Goal: Transaction & Acquisition: Book appointment/travel/reservation

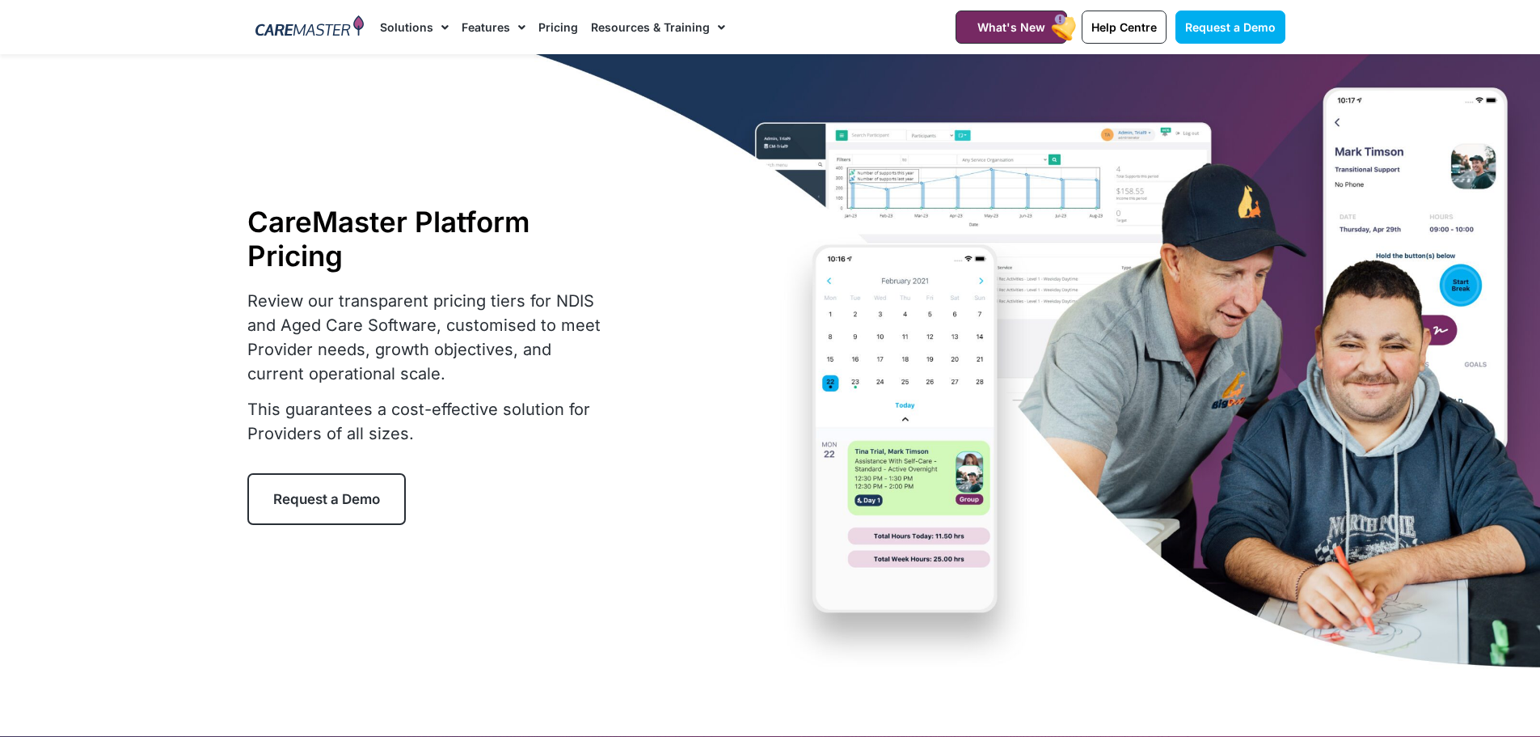
click at [551, 23] on link "Pricing" at bounding box center [559, 27] width 40 height 54
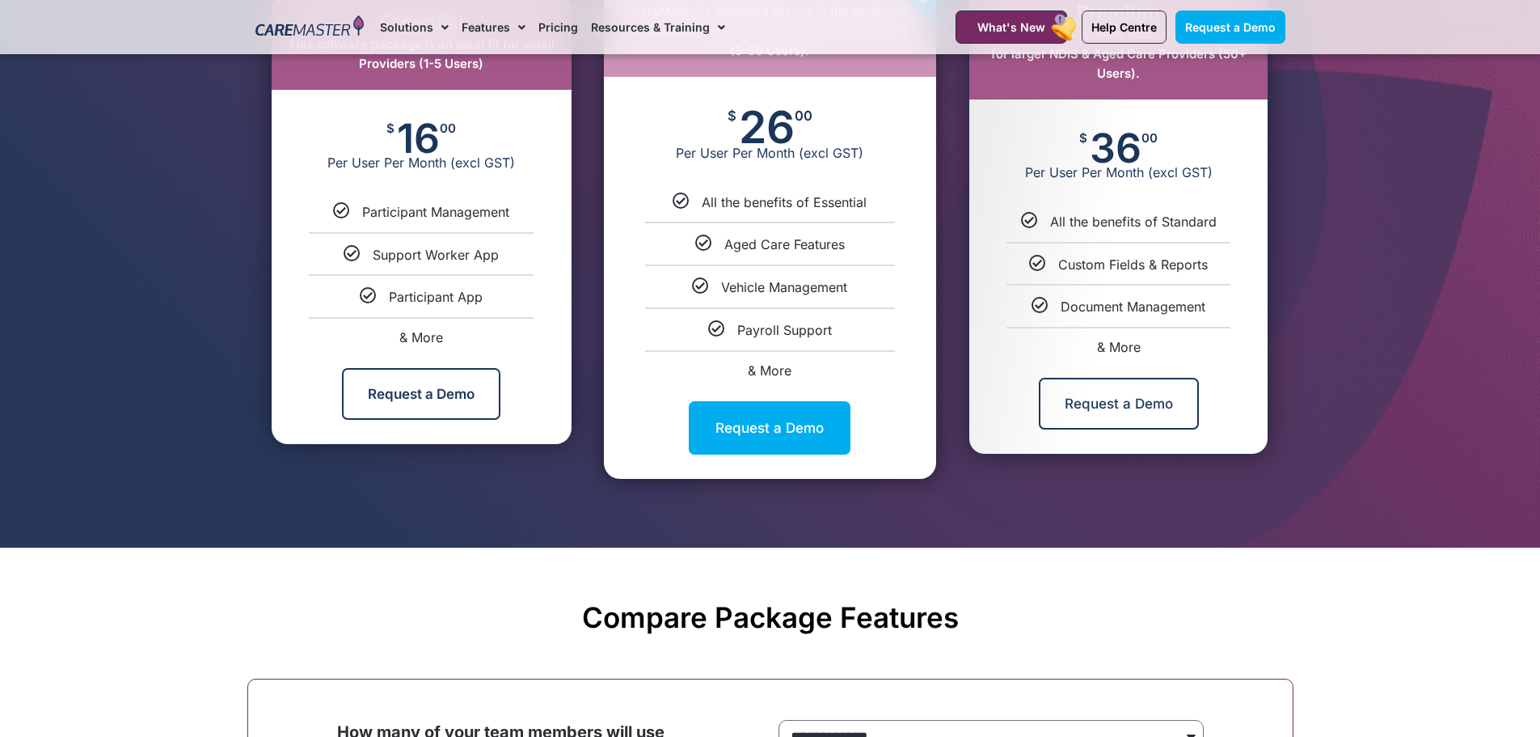
click at [418, 338] on span "& More" at bounding box center [421, 337] width 44 height 16
select select "***"
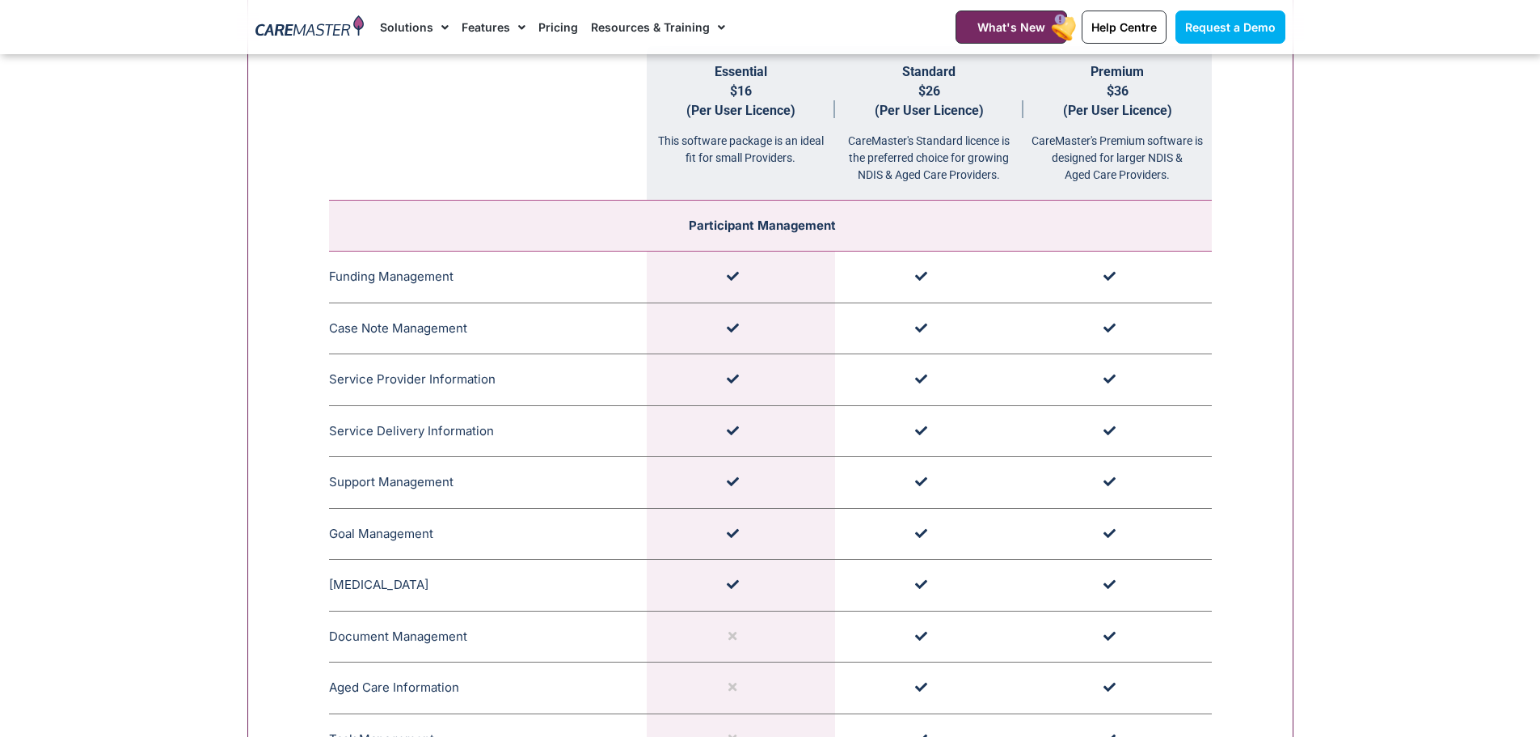
scroll to position [1734, 0]
